Goal: Check status: Check status

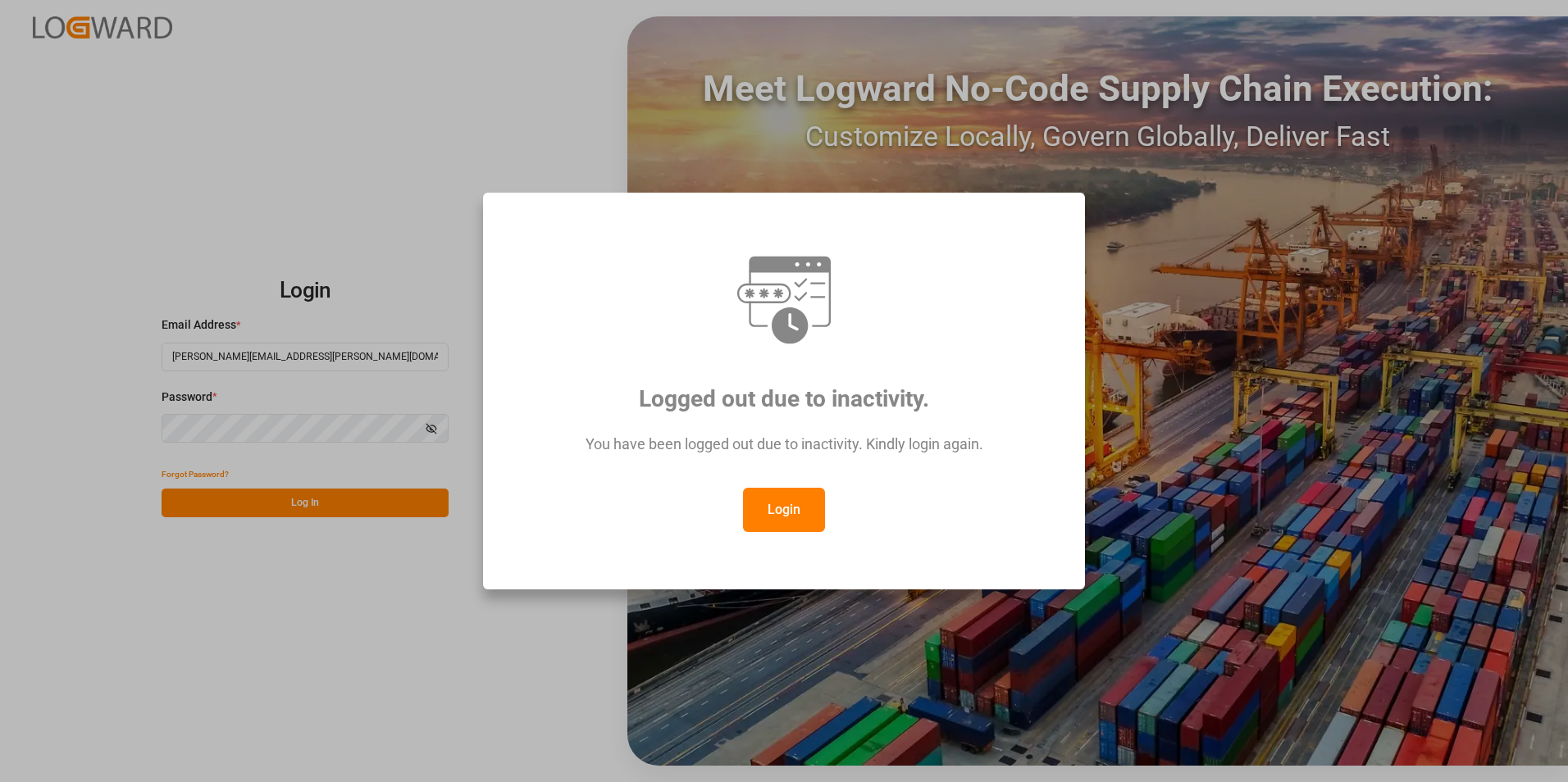
click at [774, 499] on button "Login" at bounding box center [784, 510] width 82 height 44
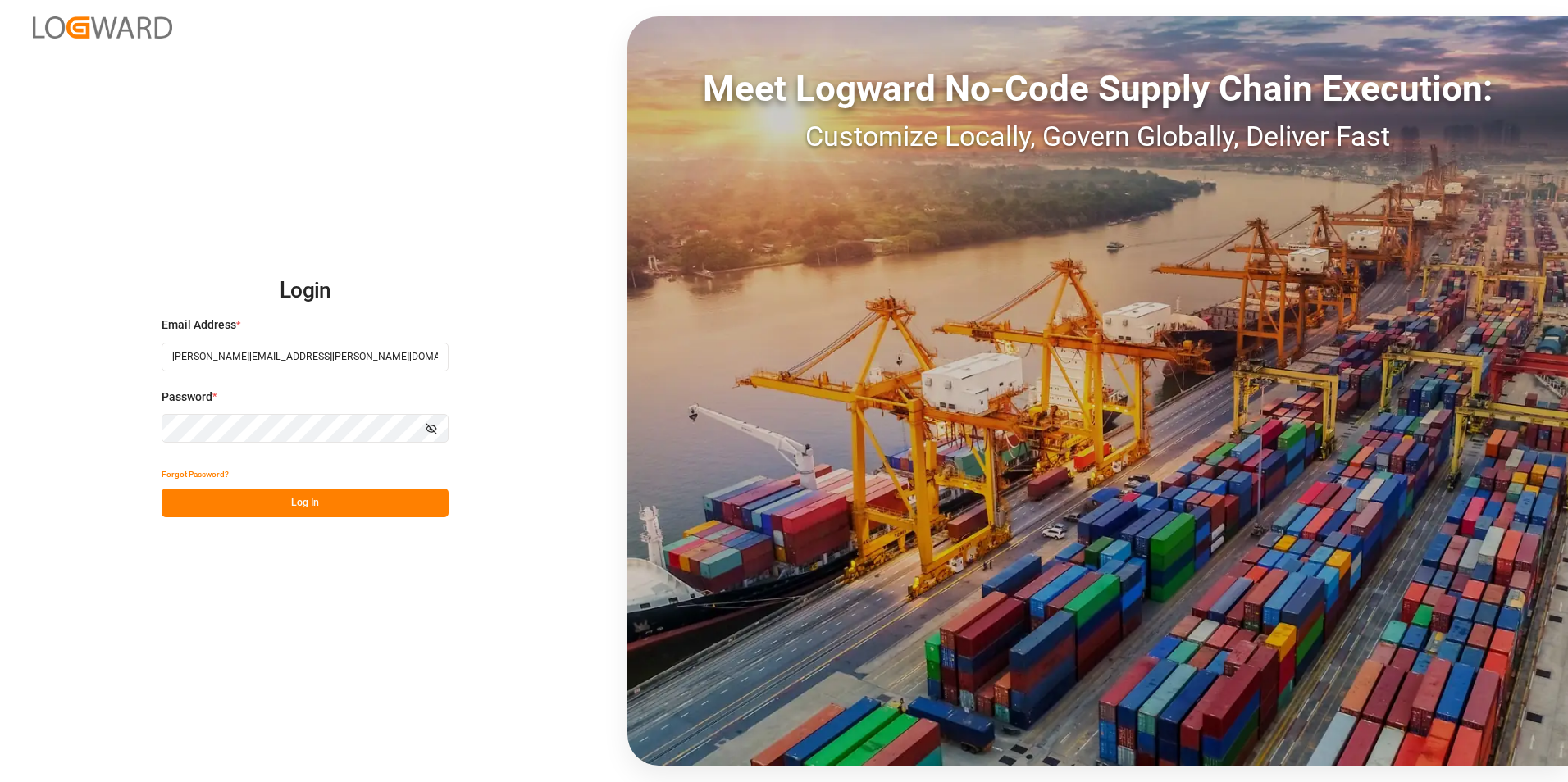
click at [333, 502] on button "Log In" at bounding box center [305, 503] width 287 height 29
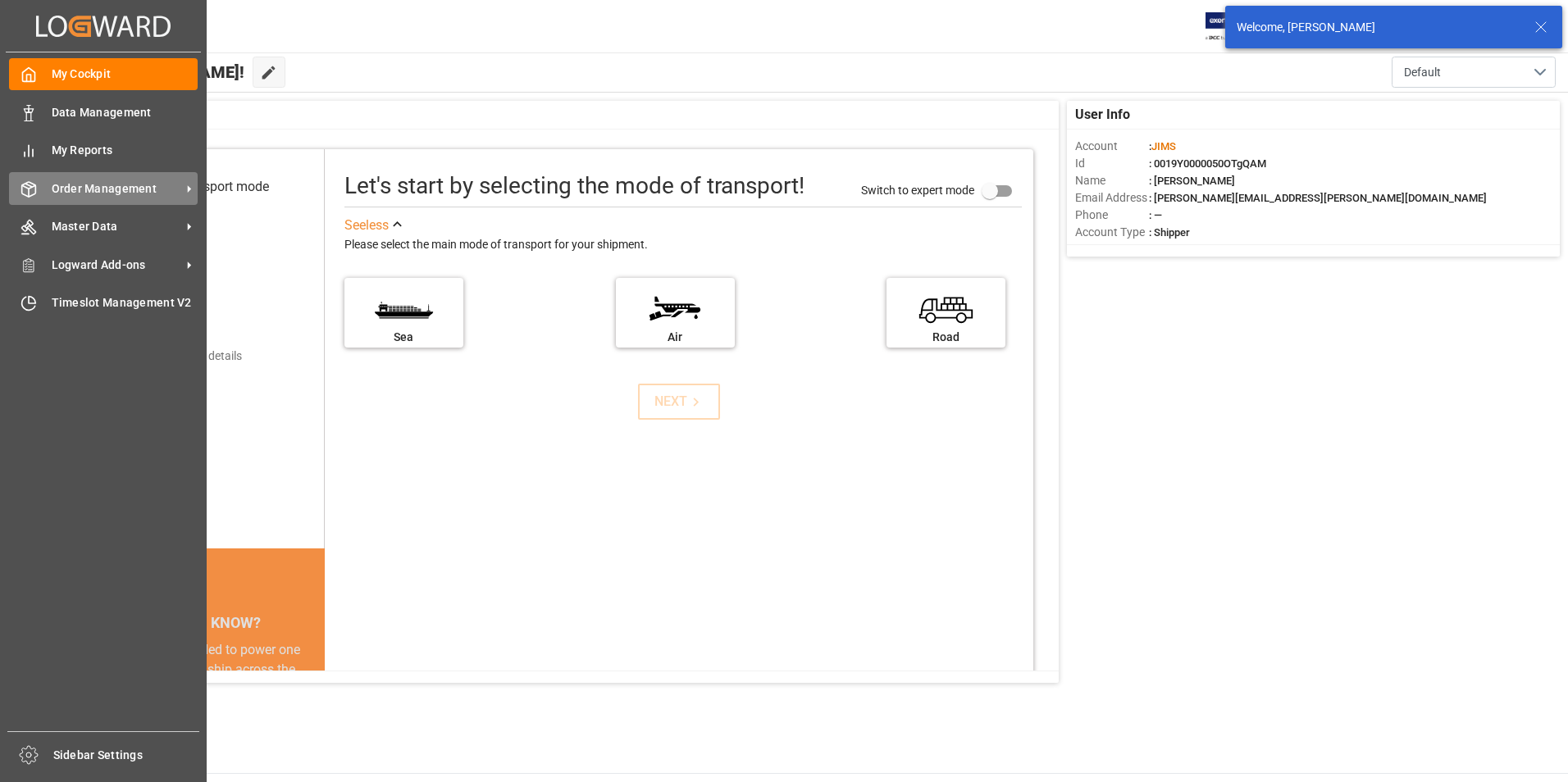
click at [81, 188] on span "Order Management" at bounding box center [116, 189] width 129 height 18
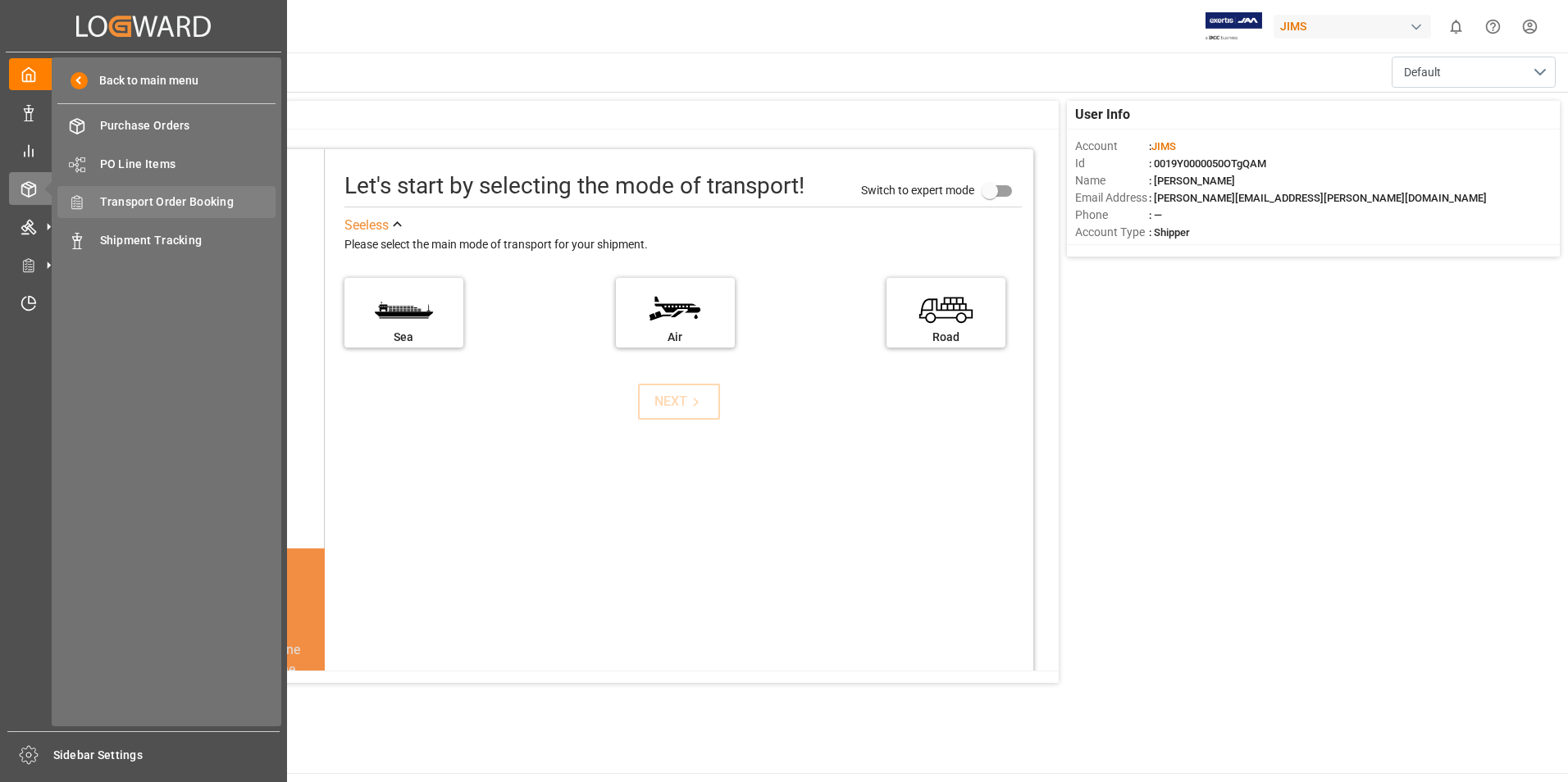
click at [166, 212] on div "Transport Order Booking Transport Order Booking" at bounding box center [166, 202] width 218 height 32
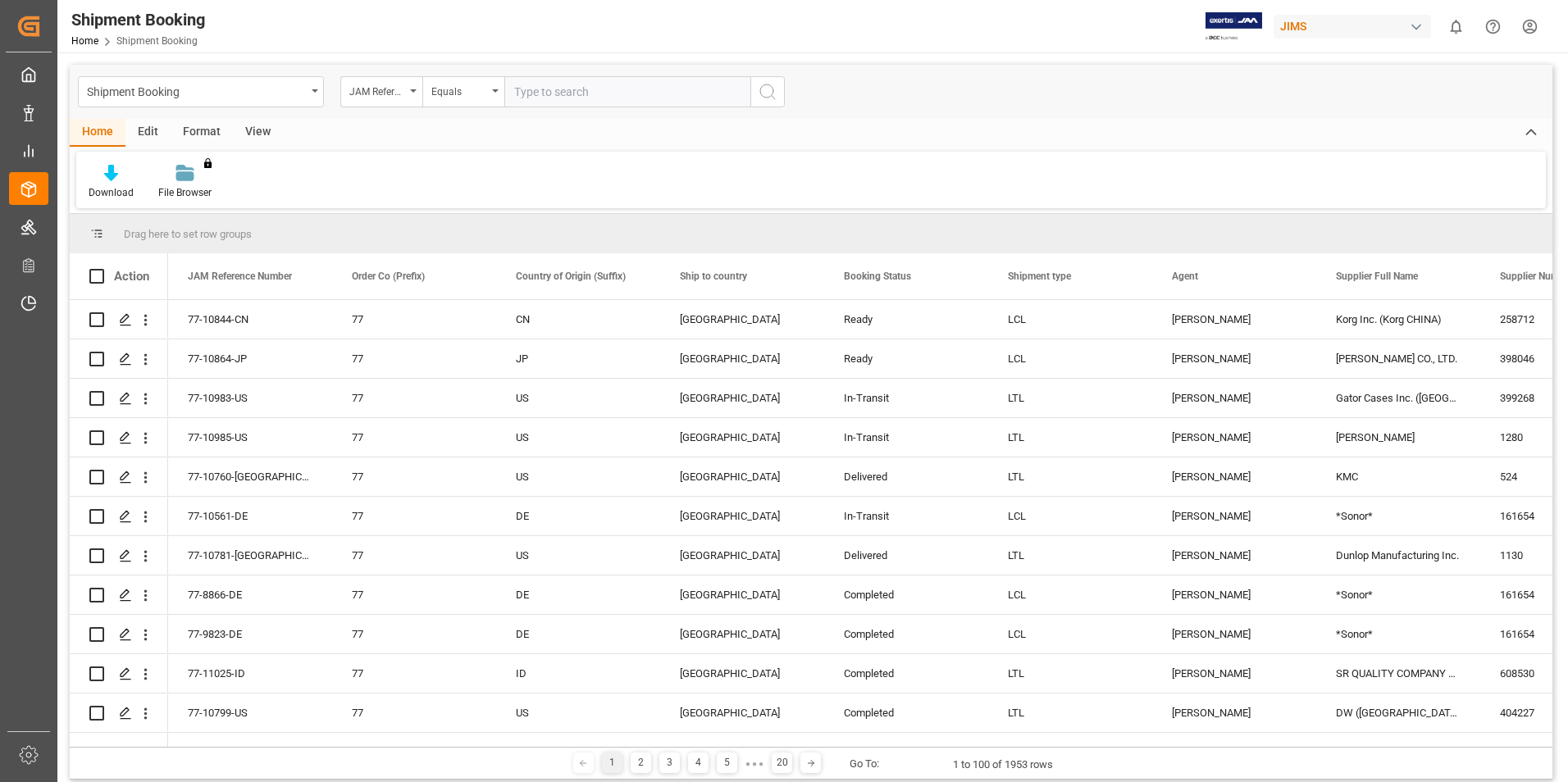
click at [539, 84] on input "text" at bounding box center [627, 91] width 246 height 31
type input "77-9100-kr"
